Goal: Check status: Check status

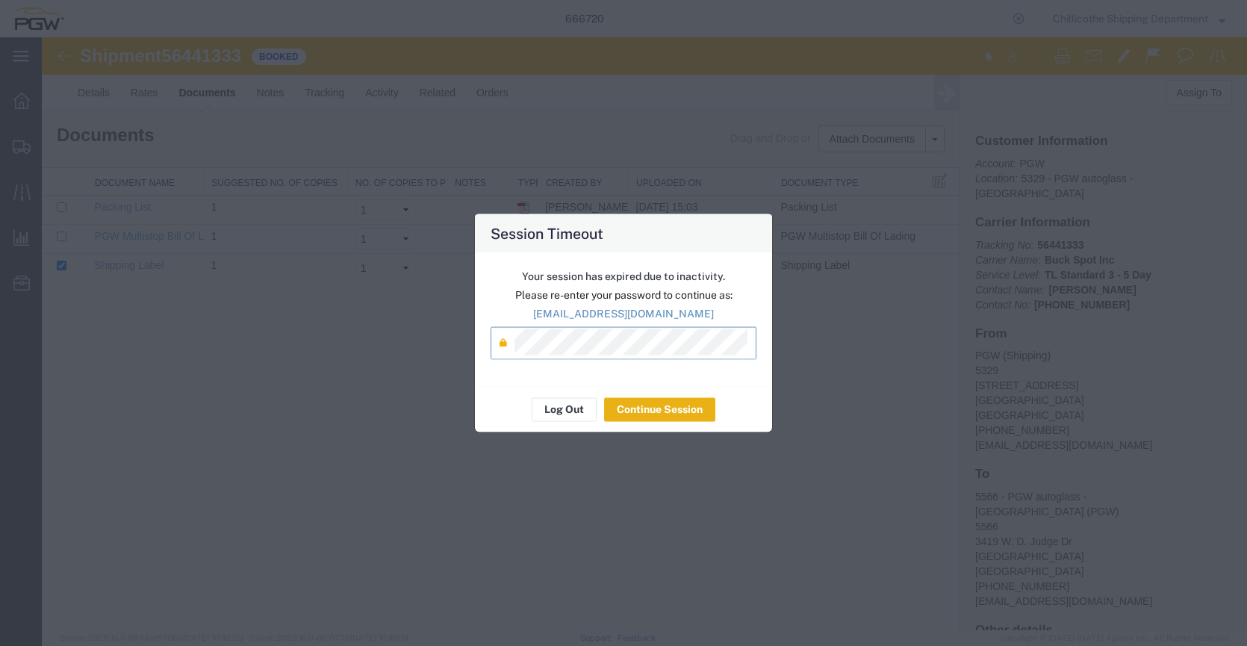
click at [626, 412] on button "Continue Session" at bounding box center [659, 409] width 111 height 24
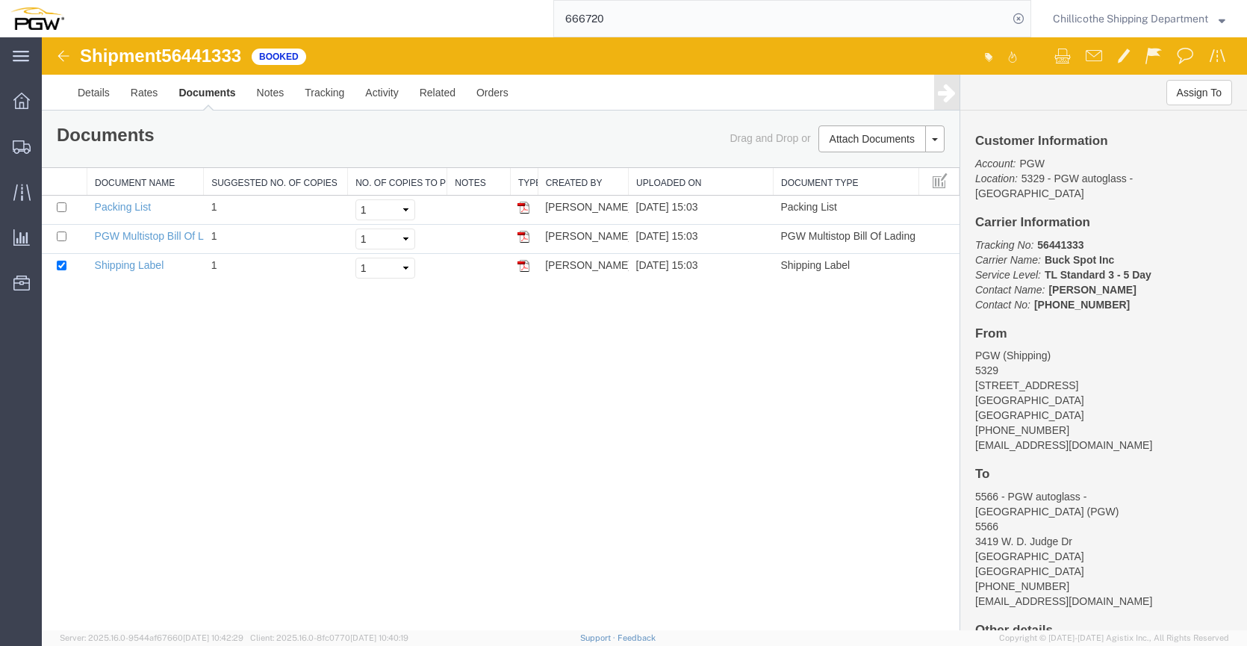
click at [577, 32] on input "666720" at bounding box center [781, 19] width 454 height 36
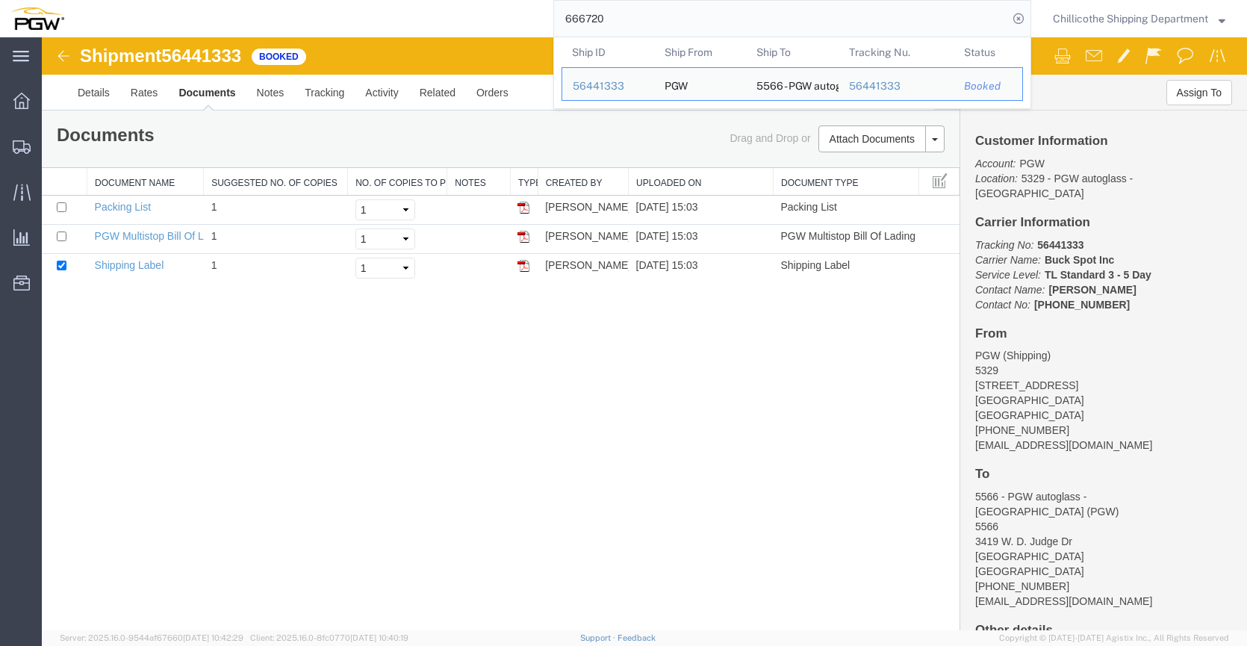
click at [579, 25] on input "666720" at bounding box center [781, 19] width 454 height 36
paste input "667"
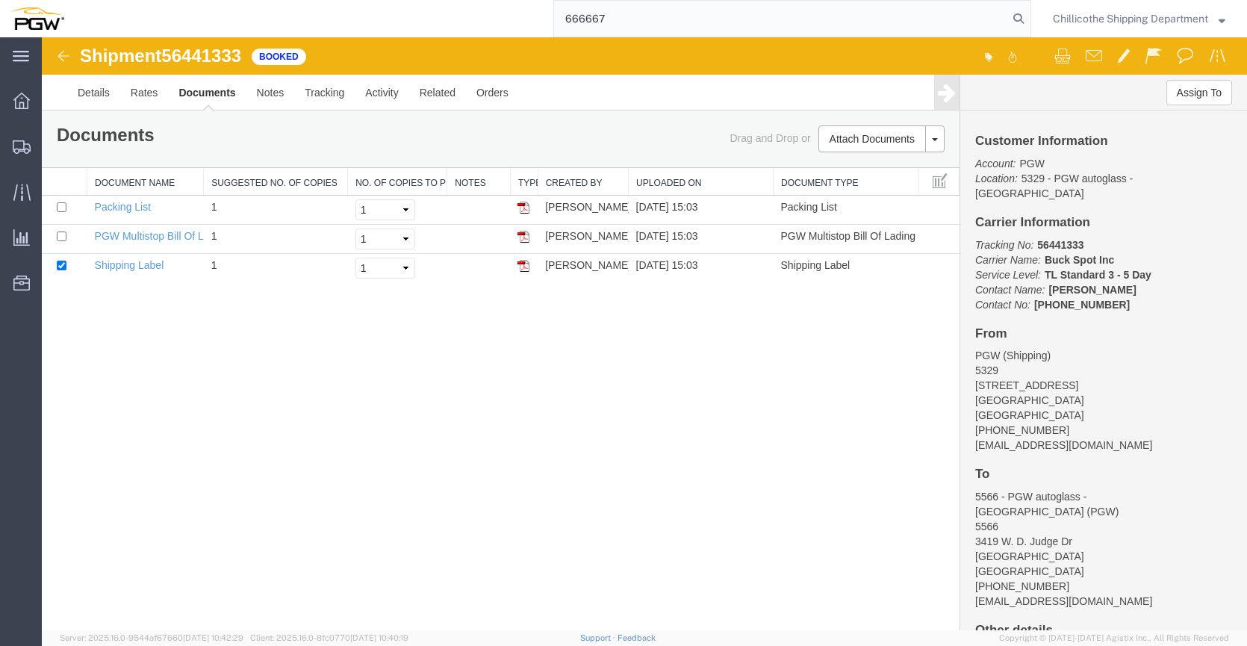
click at [1001, 10] on input "666667" at bounding box center [781, 19] width 454 height 36
click at [1019, 16] on icon at bounding box center [1018, 18] width 21 height 21
type input "666667"
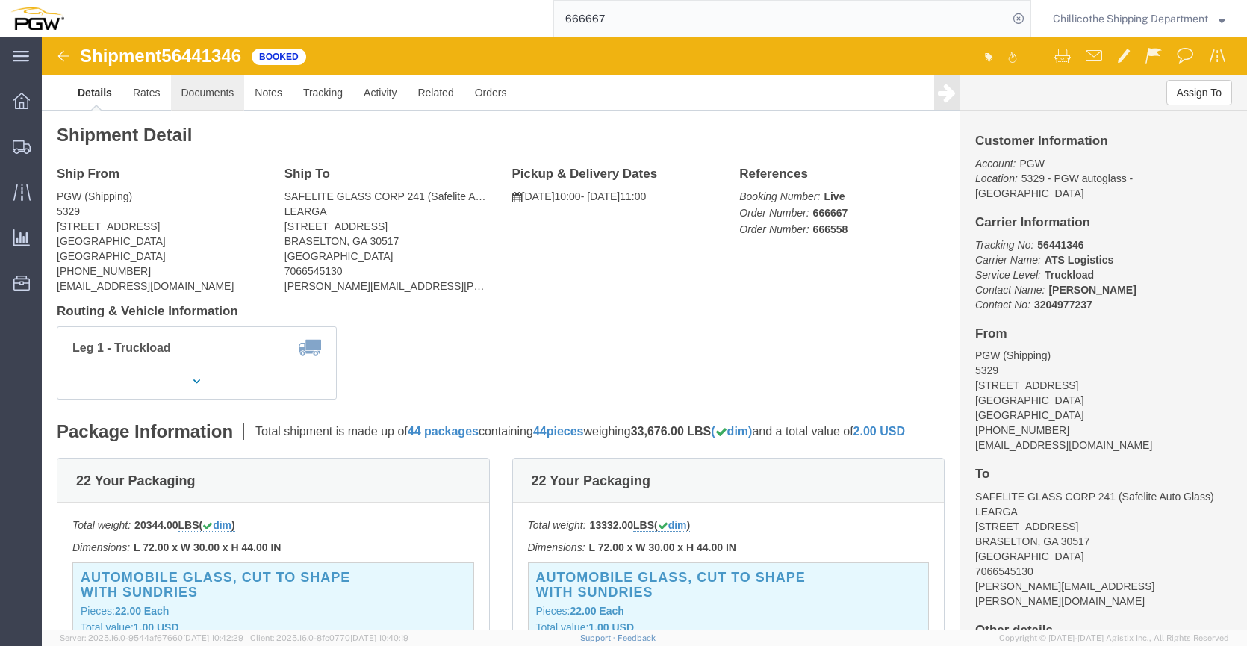
click link "Documents"
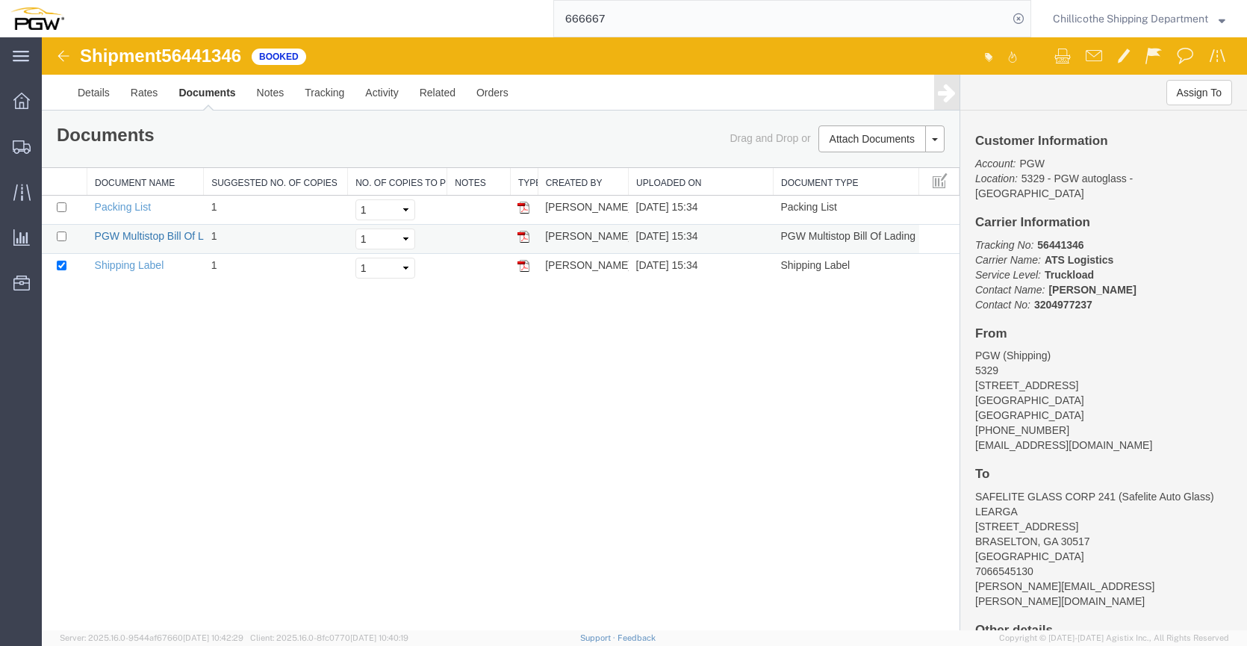
click at [120, 237] on link "PGW Multistop Bill Of Lading" at bounding box center [162, 236] width 135 height 12
